Goal: Information Seeking & Learning: Learn about a topic

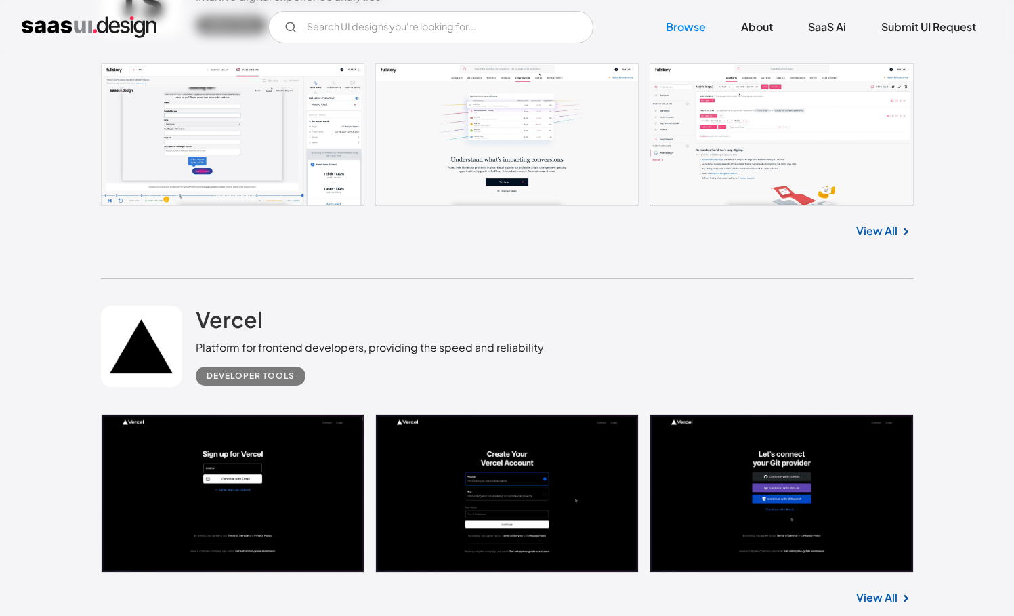
scroll to position [7157, 0]
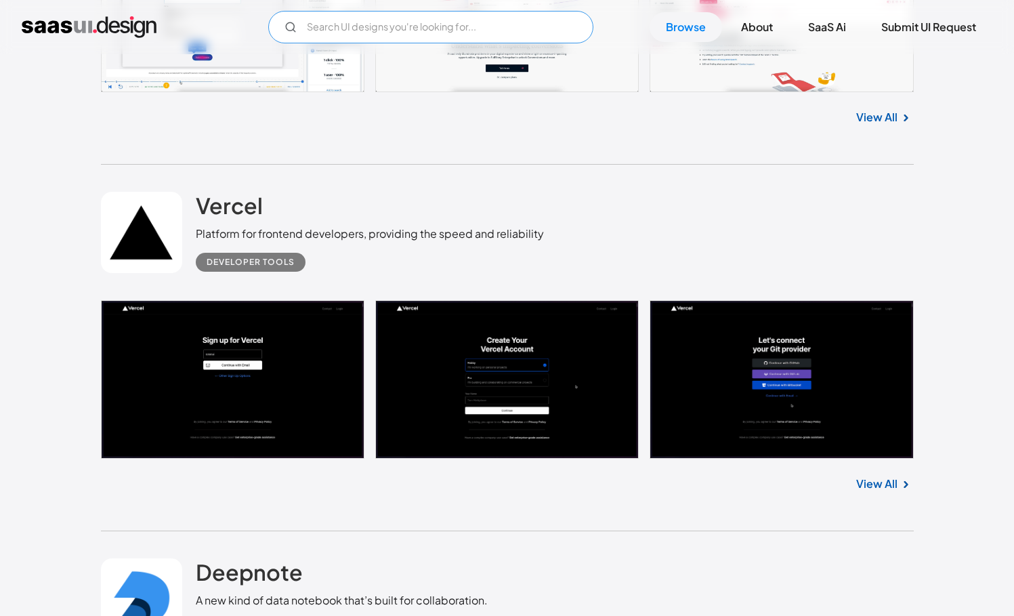
click at [371, 31] on input "Email Form" at bounding box center [430, 27] width 325 height 33
click at [288, 27] on icon "Email Form" at bounding box center [291, 27] width 12 height 12
click at [328, 25] on input "ahrefs" at bounding box center [430, 27] width 325 height 33
click at [360, 24] on input "ahrefs" at bounding box center [430, 27] width 325 height 33
type input "ahrefs"
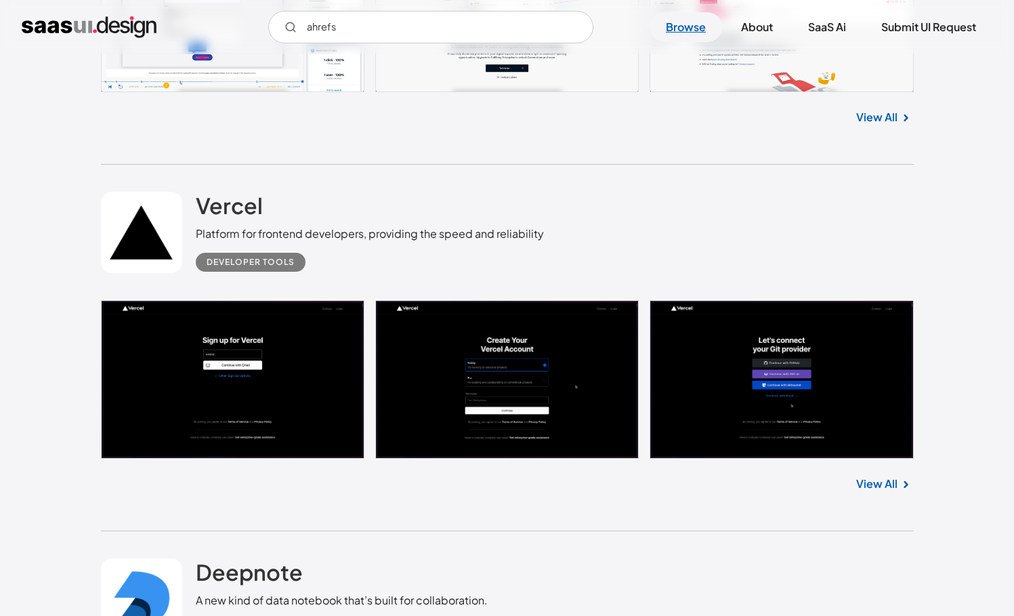
click at [667, 30] on link "Browse" at bounding box center [686, 27] width 72 height 30
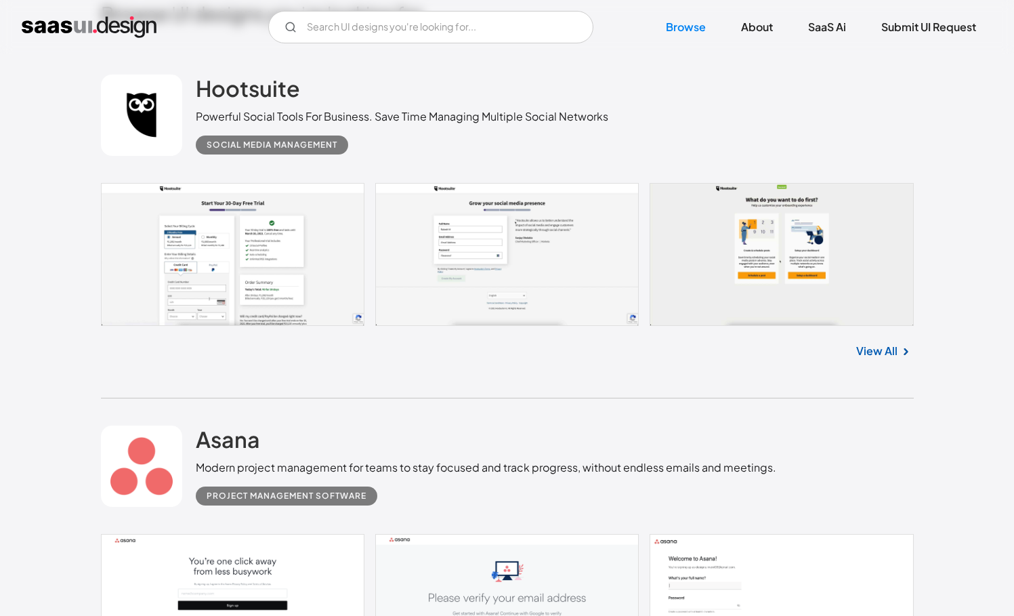
scroll to position [430, 0]
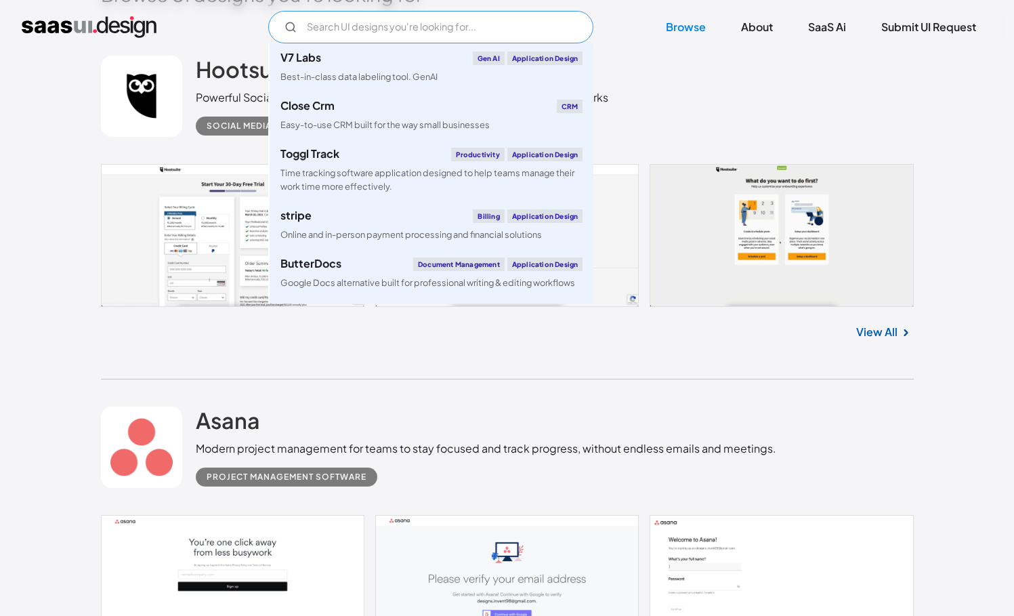
click at [432, 35] on input "Email Form" at bounding box center [430, 27] width 325 height 33
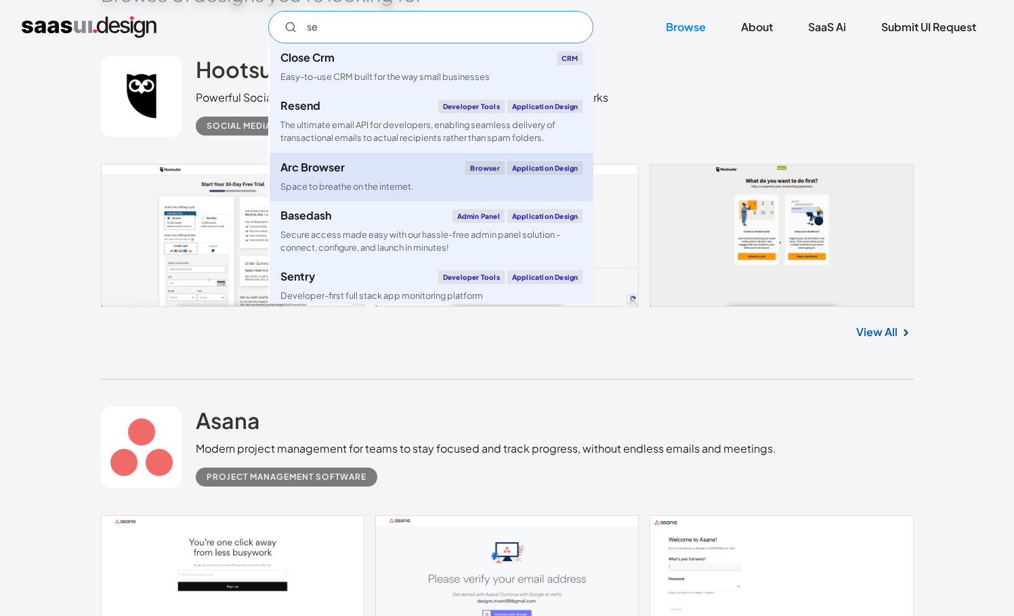
scroll to position [68, 0]
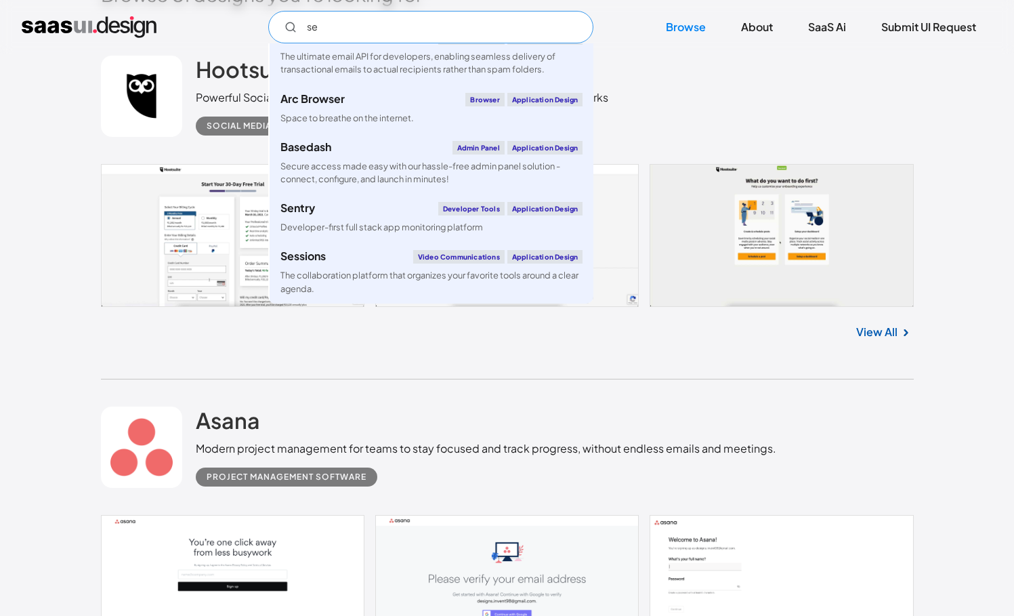
type input "se"
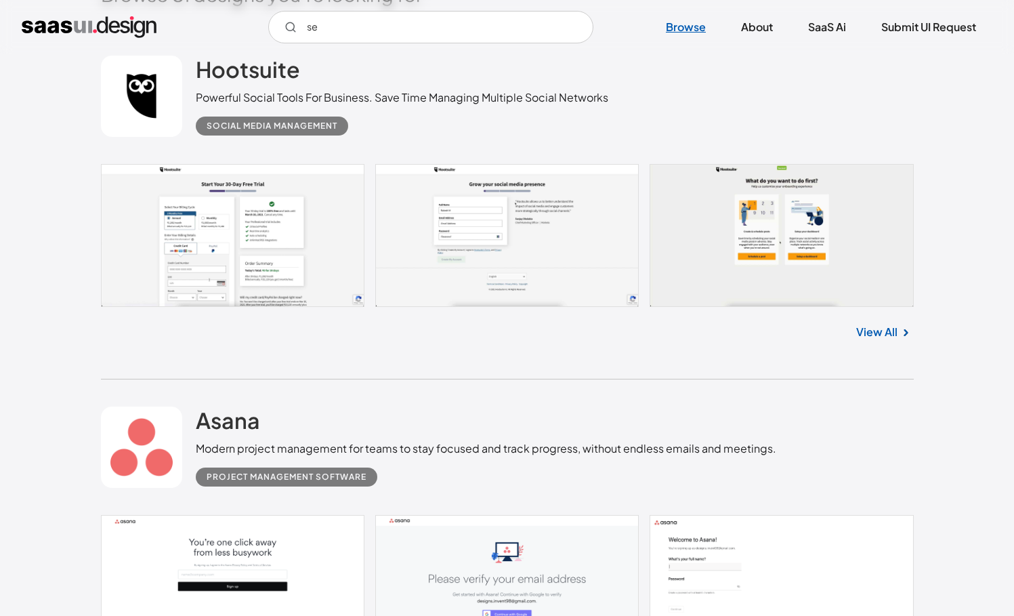
drag, startPoint x: 673, startPoint y: 53, endPoint x: 680, endPoint y: 27, distance: 26.6
click at [676, 44] on div "se Close Crm CRM Easy-to-use CRM built for the way small businesses Resend Deve…" at bounding box center [507, 27] width 1014 height 54
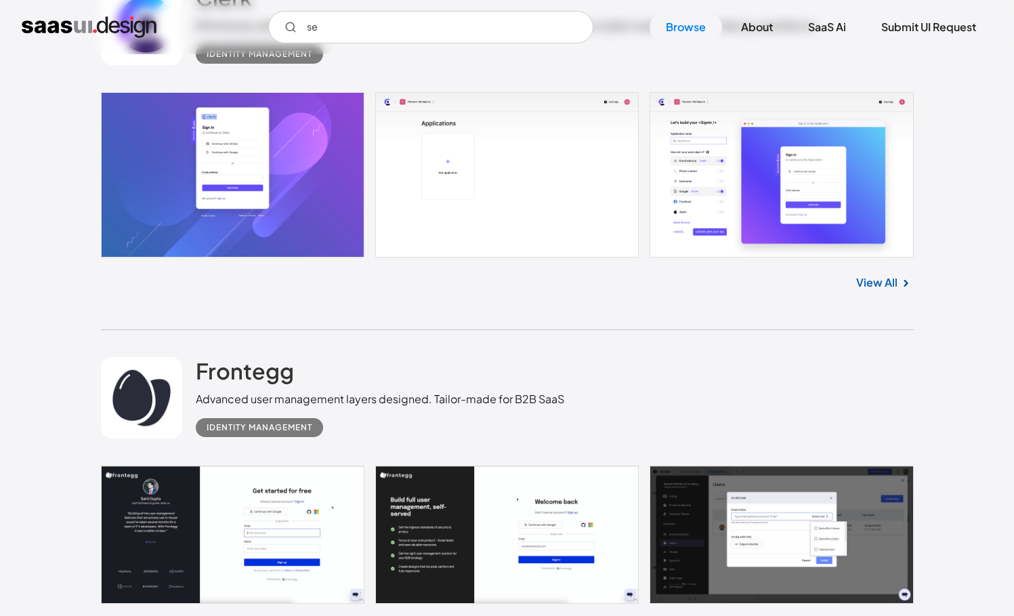
scroll to position [10959, 0]
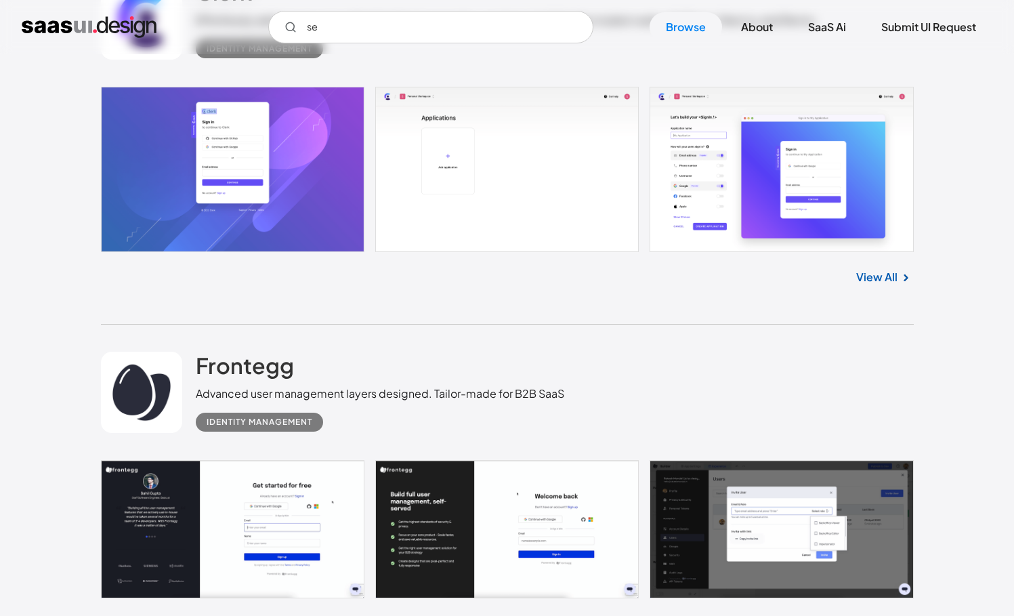
click at [873, 278] on link "View All" at bounding box center [876, 277] width 41 height 16
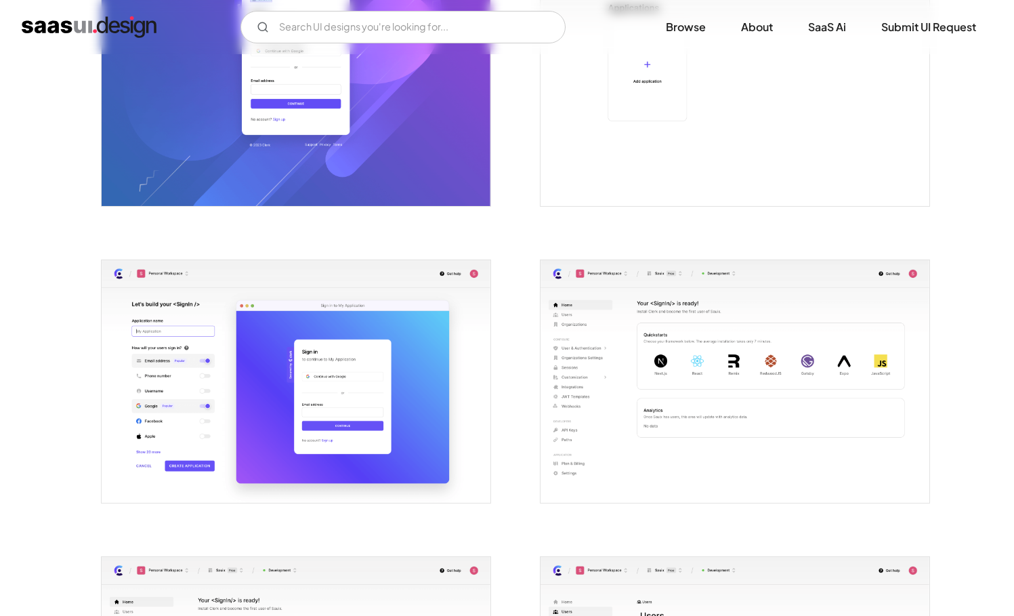
scroll to position [126, 0]
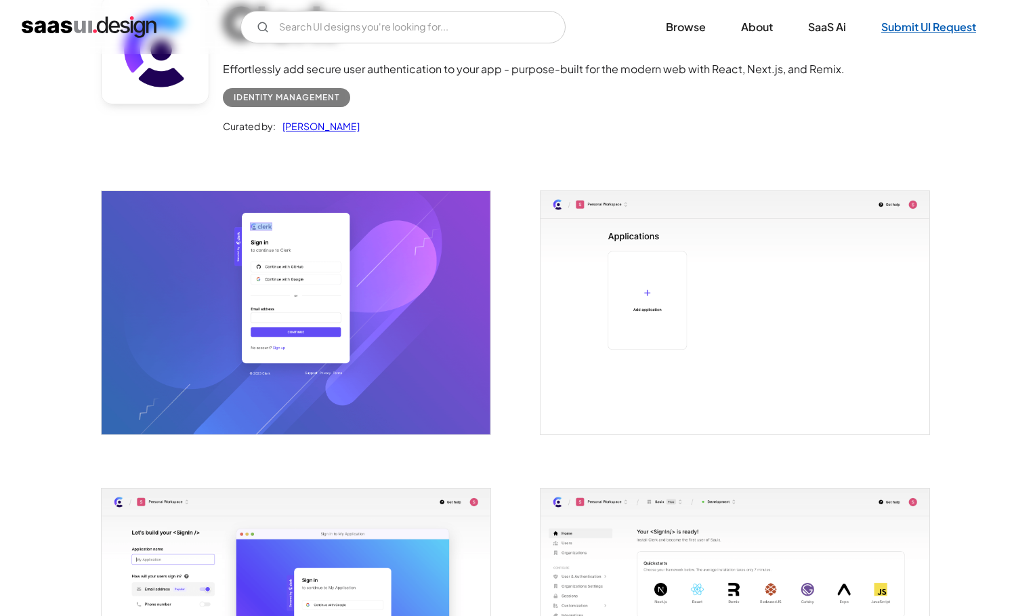
click at [946, 29] on link "Submit UI Request" at bounding box center [928, 27] width 127 height 30
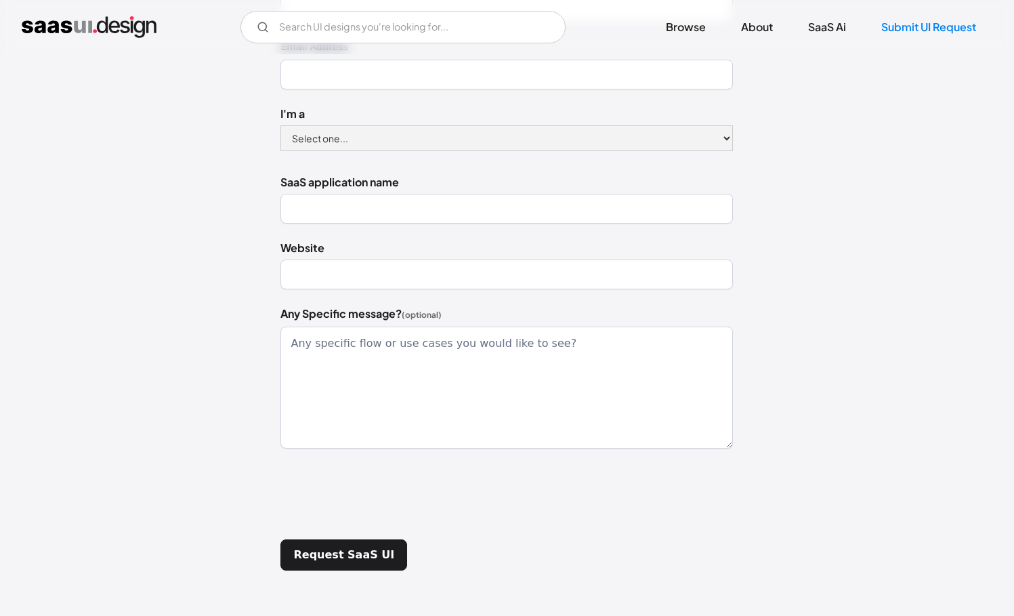
scroll to position [264, 0]
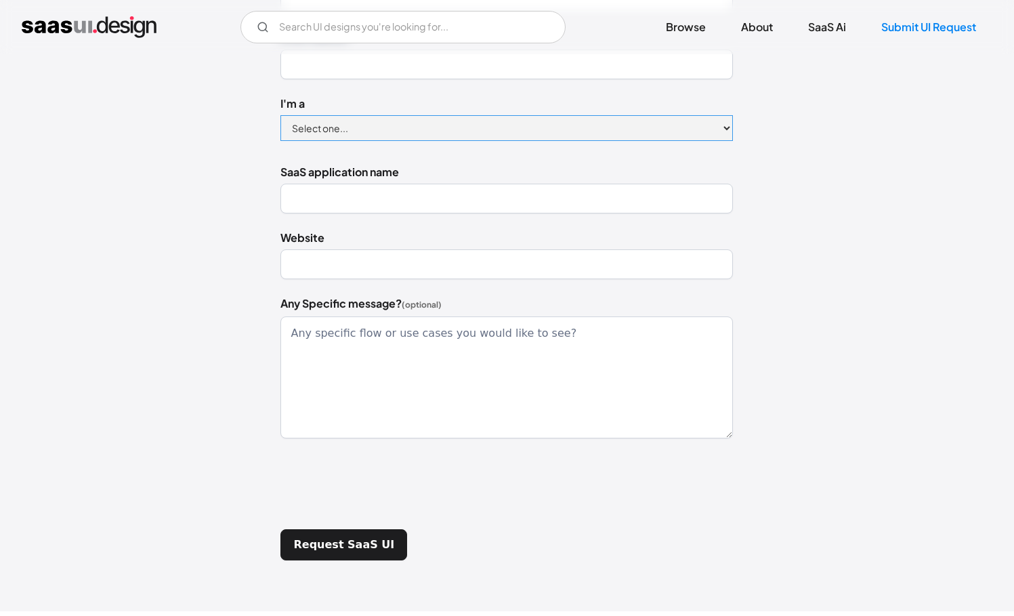
click at [693, 133] on select "Select one... Designer Product Manager Founder" at bounding box center [506, 128] width 453 height 26
click at [896, 219] on div "Hi there! Not found what you're looking for? Have any SaaS Application UI / UX …" at bounding box center [507, 200] width 913 height 793
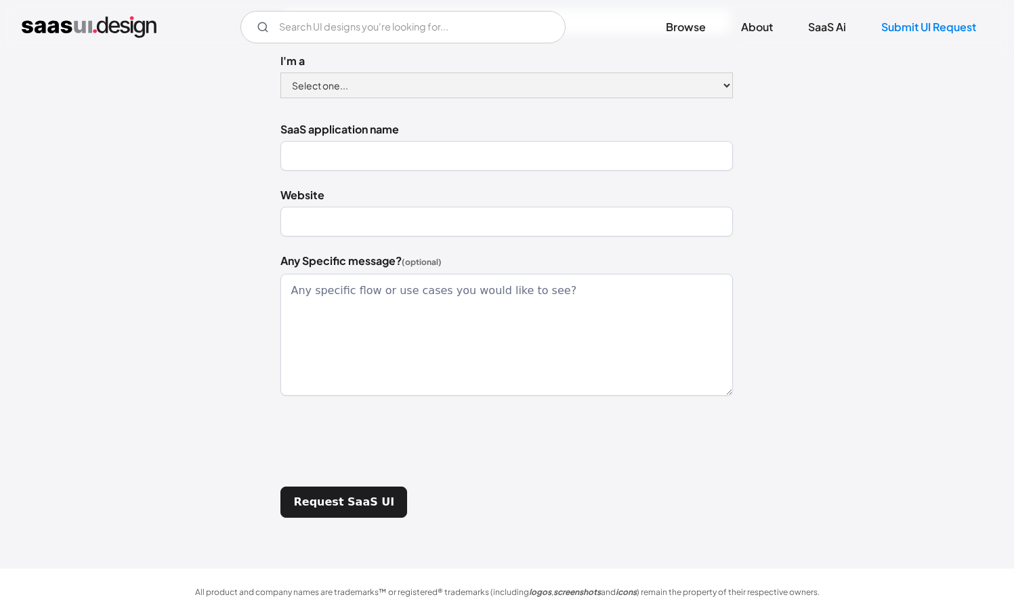
scroll to position [0, 0]
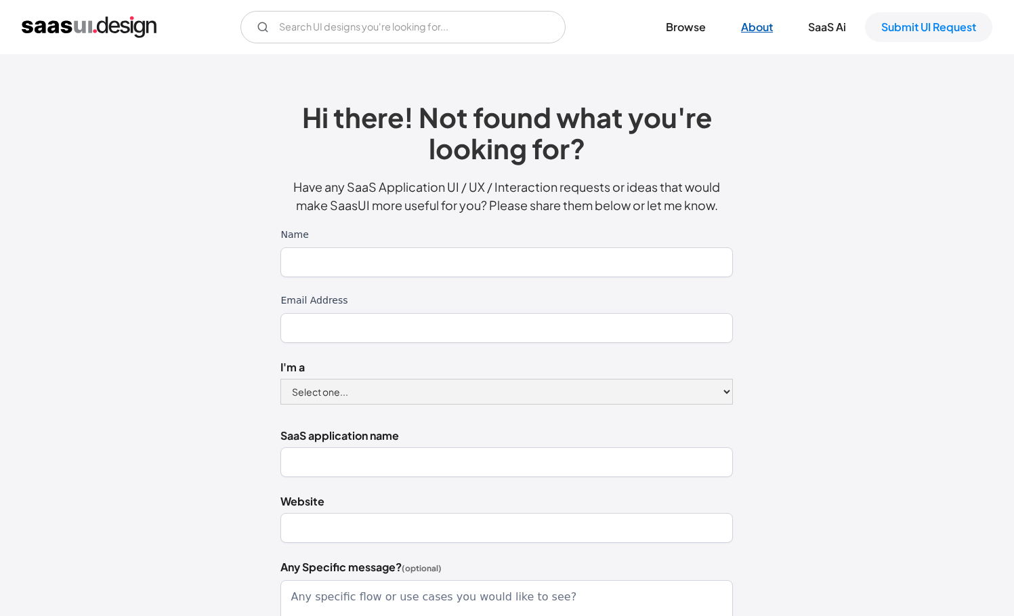
click at [766, 28] on link "About" at bounding box center [757, 27] width 64 height 30
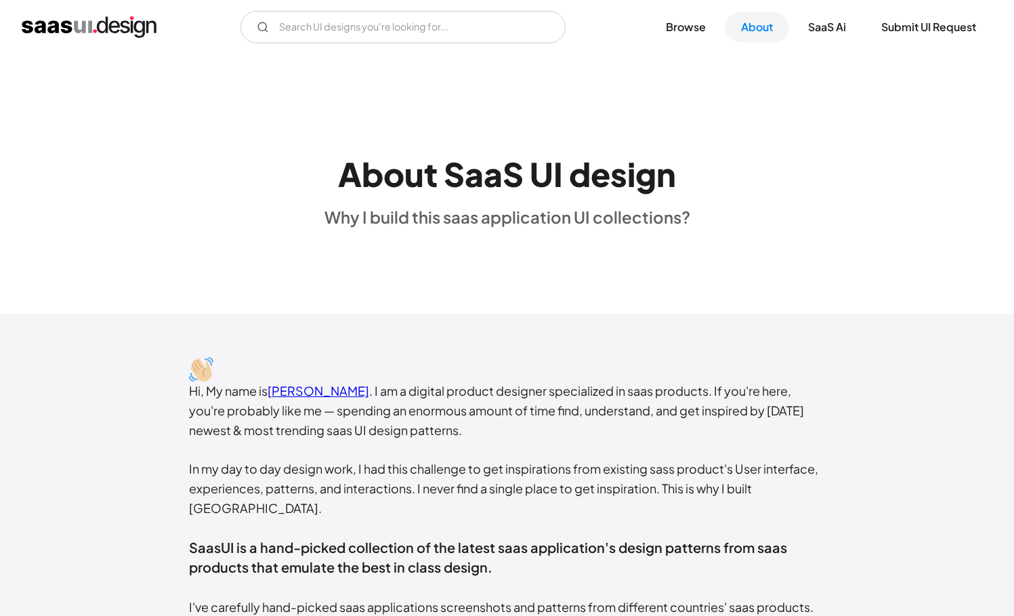
click at [105, 28] on img "home" at bounding box center [89, 27] width 135 height 22
